Goal: Find specific page/section: Find specific page/section

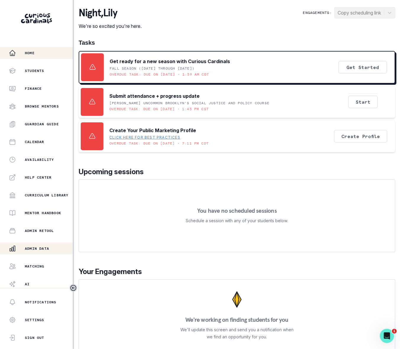
click at [43, 248] on p "Admin Data" at bounding box center [37, 248] width 24 height 5
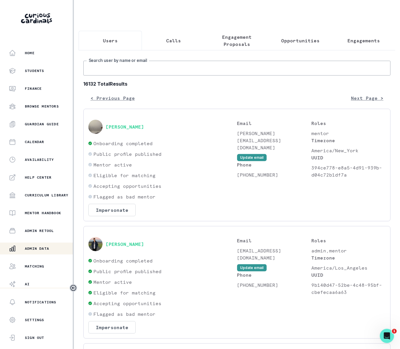
click at [122, 74] on input "Search user by name or email" at bounding box center [236, 68] width 307 height 15
paste input "[PERSON_NAME]"
type input "[PERSON_NAME]"
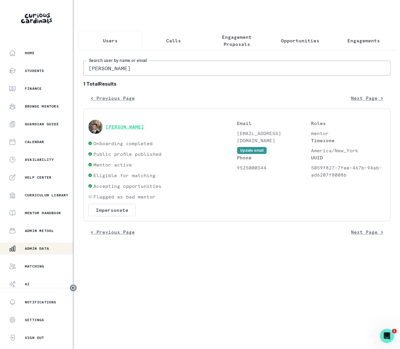
click at [132, 130] on button "[PERSON_NAME]" at bounding box center [125, 127] width 38 height 6
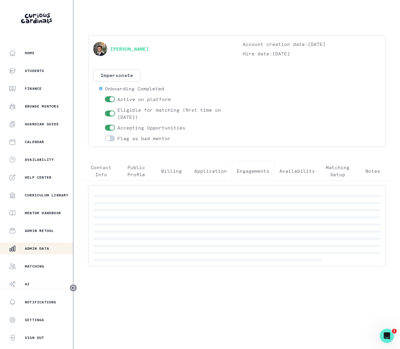
click at [247, 172] on p "Engagements" at bounding box center [253, 170] width 33 height 7
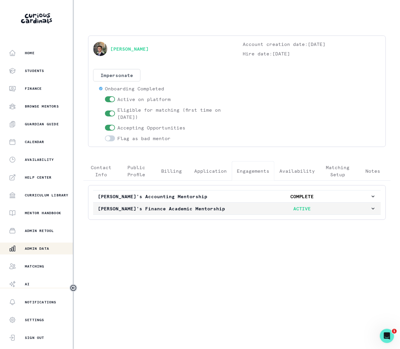
click at [374, 209] on icon "button" at bounding box center [373, 208] width 6 height 6
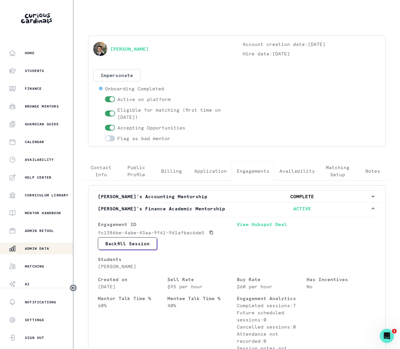
click at [42, 248] on p "Admin Data" at bounding box center [37, 248] width 24 height 5
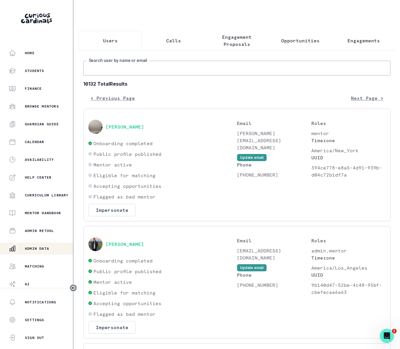
click at [133, 71] on input "Search user by name or email" at bounding box center [236, 68] width 307 height 15
type input "tendo kalu"
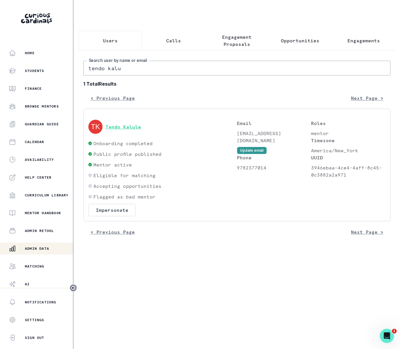
click at [121, 130] on button "Tendo Kalule" at bounding box center [124, 127] width 36 height 6
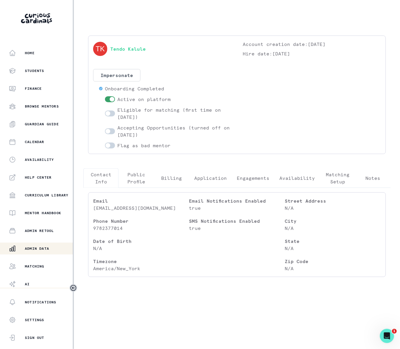
click at [251, 178] on p "Engagements" at bounding box center [253, 177] width 33 height 7
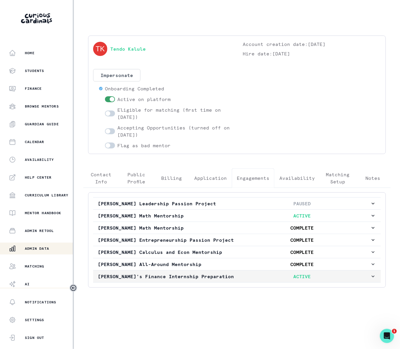
click at [373, 277] on icon "button" at bounding box center [373, 276] width 3 height 2
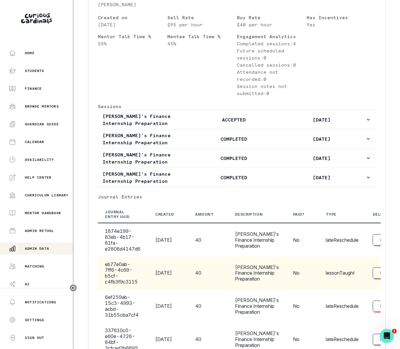
scroll to position [362, 0]
